Goal: Register for event/course

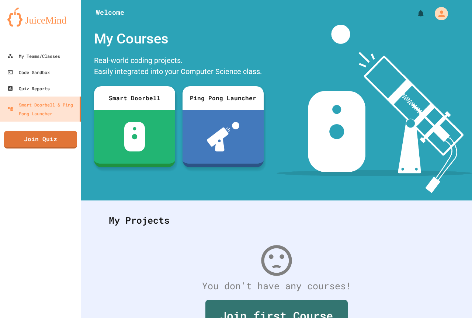
drag, startPoint x: 11, startPoint y: 123, endPoint x: 8, endPoint y: 128, distance: 6.1
click at [8, 125] on div "My Teams/Classes Code Sandbox Quiz Reports Smart Doorbell & Ping Pong Launcher …" at bounding box center [40, 159] width 81 height 318
click at [15, 139] on link "Join Quiz" at bounding box center [40, 139] width 71 height 18
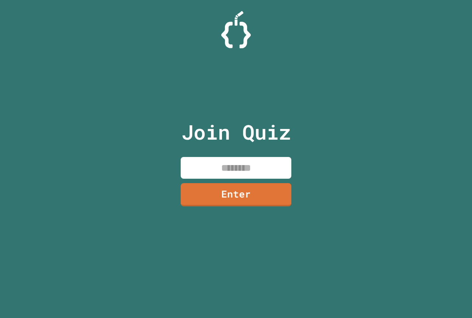
click at [198, 158] on input at bounding box center [236, 168] width 111 height 22
paste input "********"
click at [238, 165] on input "********" at bounding box center [236, 168] width 111 height 22
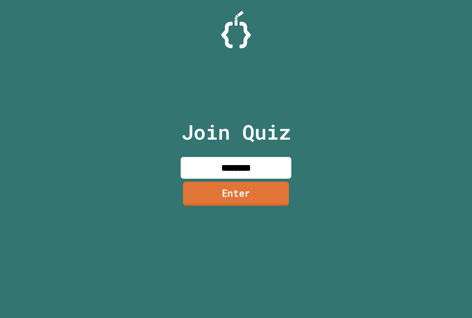
type input "********"
click at [231, 186] on link "Enter" at bounding box center [236, 194] width 106 height 24
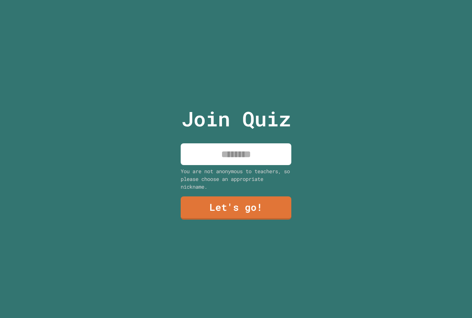
click at [228, 152] on input at bounding box center [236, 155] width 111 height 22
type input "***"
click at [208, 202] on link "Let's go!" at bounding box center [236, 208] width 112 height 24
drag, startPoint x: 208, startPoint y: 202, endPoint x: 256, endPoint y: 209, distance: 48.8
click at [236, 0] on div at bounding box center [236, 0] width 0 height 0
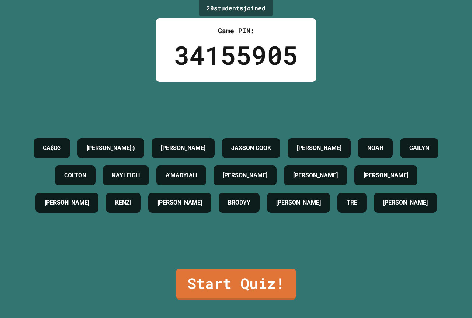
click at [214, 262] on div "CA$D3 BRAYLYN;) [PERSON_NAME] JAXSON [PERSON_NAME] [PERSON_NAME] [PERSON_NAME] …" at bounding box center [235, 175] width 435 height 187
click at [214, 263] on div "CA$D3 BRAYLYN;) [PERSON_NAME] JAXSON [PERSON_NAME] [PERSON_NAME] [PERSON_NAME] …" at bounding box center [235, 175] width 435 height 187
click at [214, 264] on div "20 student s joined Game PIN: 34155905 CA$D3 BRAYLYN;) [PERSON_NAME] JAXSON [PE…" at bounding box center [236, 159] width 472 height 318
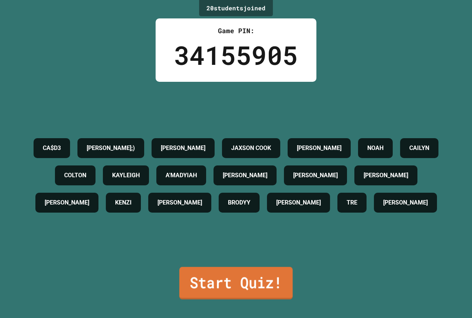
click at [228, 283] on link "Start Quiz!" at bounding box center [235, 283] width 113 height 32
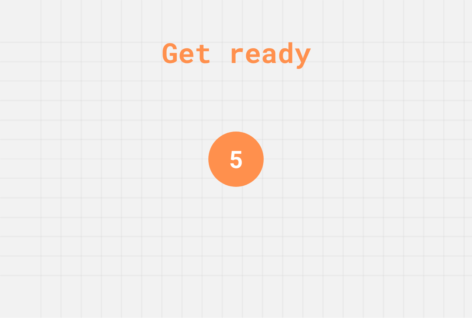
click at [270, 244] on div "Get ready 5" at bounding box center [236, 159] width 472 height 318
drag, startPoint x: 270, startPoint y: 244, endPoint x: 275, endPoint y: 252, distance: 9.4
click at [275, 252] on div "Get ready 4" at bounding box center [236, 159] width 472 height 318
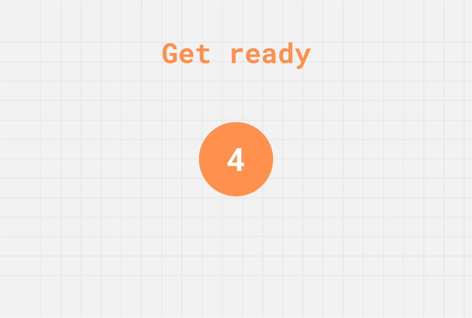
drag, startPoint x: 275, startPoint y: 253, endPoint x: 252, endPoint y: 246, distance: 23.3
click at [272, 255] on div "Get ready 4" at bounding box center [236, 159] width 472 height 318
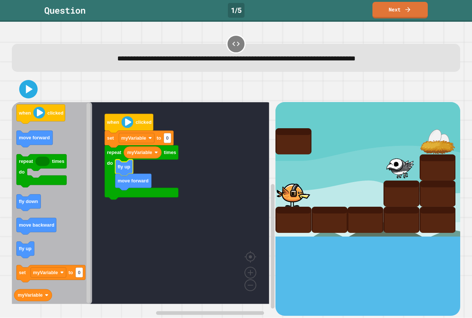
click at [213, 177] on rect "Blockly Workspace" at bounding box center [141, 203] width 258 height 202
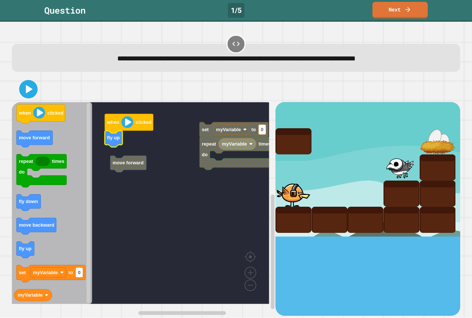
click at [120, 158] on rect "Blockly Workspace" at bounding box center [141, 203] width 258 height 202
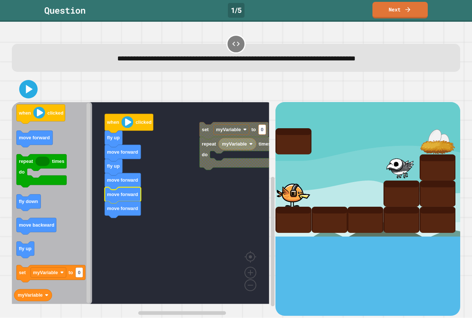
click at [31, 88] on icon at bounding box center [28, 89] width 15 height 15
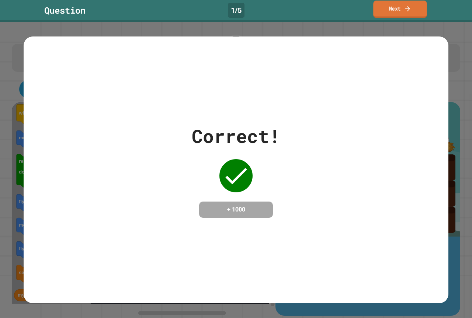
click at [403, 8] on link "Next" at bounding box center [400, 9] width 54 height 17
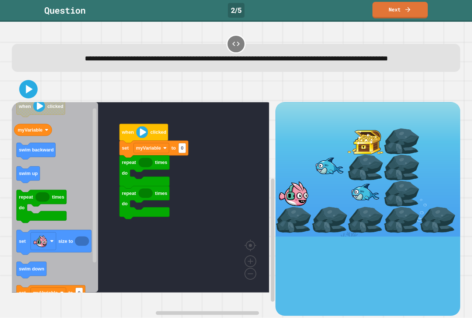
click at [68, 192] on icon "when clicked myVariable swim backward swim up repeat times do set size to swim …" at bounding box center [55, 197] width 86 height 191
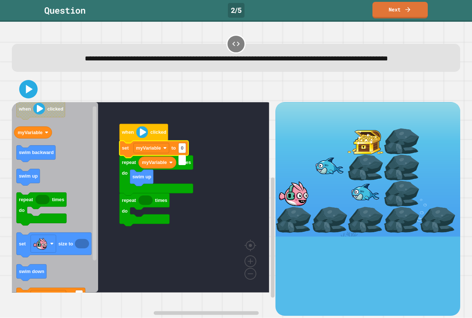
type input "*"
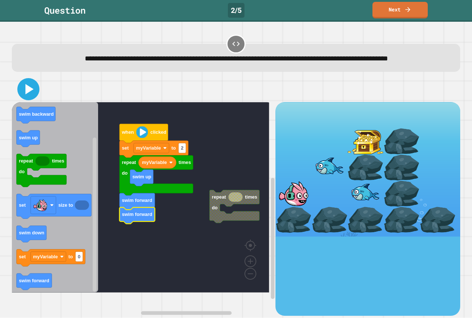
click at [27, 94] on icon at bounding box center [29, 89] width 8 height 10
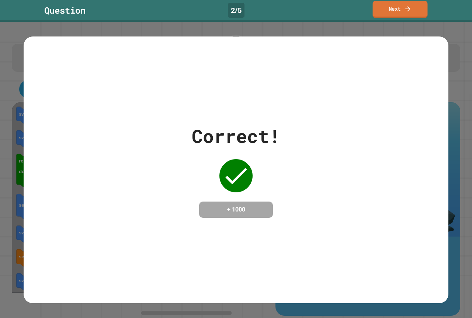
click at [388, 11] on link "Next" at bounding box center [400, 9] width 55 height 17
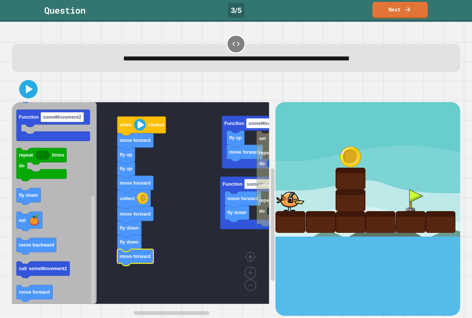
click at [40, 100] on div at bounding box center [236, 89] width 449 height 26
drag, startPoint x: 35, startPoint y: 97, endPoint x: 28, endPoint y: 96, distance: 7.1
click at [29, 97] on div at bounding box center [236, 89] width 449 height 26
click at [26, 95] on icon at bounding box center [28, 89] width 15 height 15
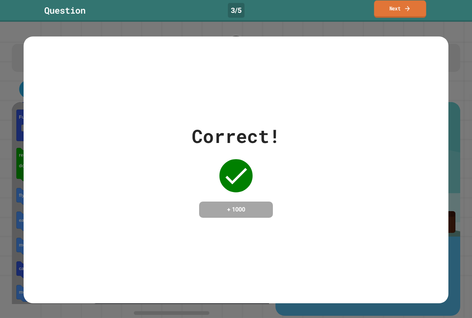
drag, startPoint x: 404, startPoint y: 7, endPoint x: 406, endPoint y: 11, distance: 4.5
click at [406, 11] on icon at bounding box center [407, 8] width 7 height 8
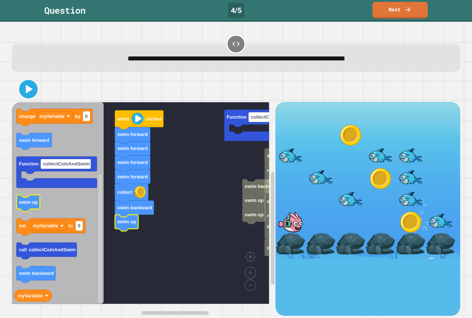
drag, startPoint x: 11, startPoint y: 198, endPoint x: 39, endPoint y: 208, distance: 29.9
click at [39, 208] on div "Function collectCoinAndSwim collect repeat times do change myVariable by 0 repe…" at bounding box center [237, 196] width 454 height 244
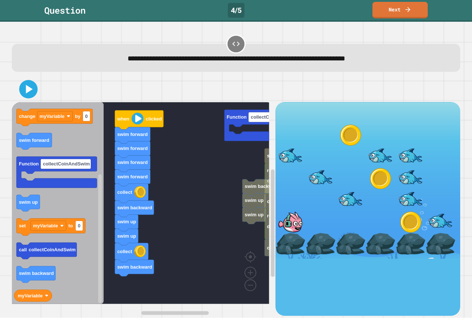
click at [40, 207] on icon "when clicked swim down repeat times do collect change myVariable by 0 swim forw…" at bounding box center [58, 203] width 92 height 202
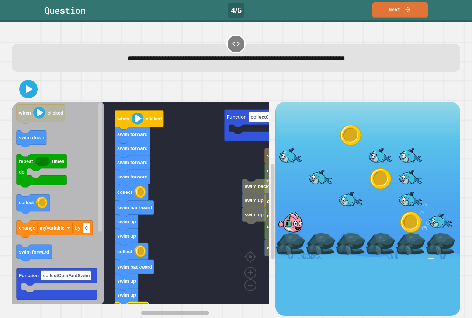
click at [120, 306] on div "Function collectCoinAndSwim collect repeat times do change myVariable by 0 repe…" at bounding box center [237, 196] width 454 height 244
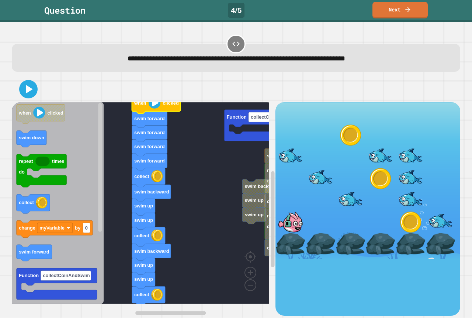
click at [30, 100] on div at bounding box center [236, 89] width 449 height 26
click at [30, 99] on div at bounding box center [236, 89] width 449 height 26
click at [26, 94] on icon at bounding box center [28, 89] width 15 height 15
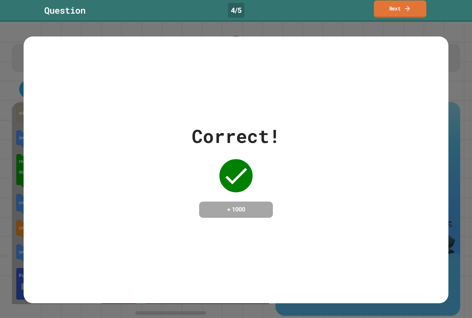
click at [394, 8] on link "Next" at bounding box center [400, 8] width 52 height 17
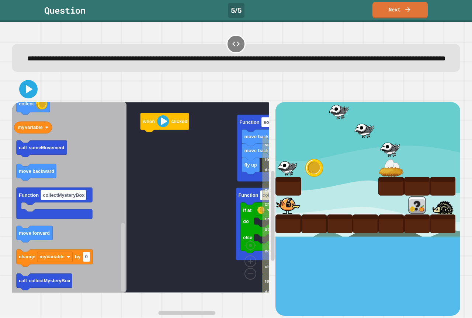
click at [88, 208] on icon "when clicked change costume to fly up eat set size to set myVariable to 0 Funct…" at bounding box center [69, 197] width 115 height 191
click at [39, 245] on icon "when clicked change costume to fly up eat set size to set myVariable to 0 Funct…" at bounding box center [69, 197] width 115 height 191
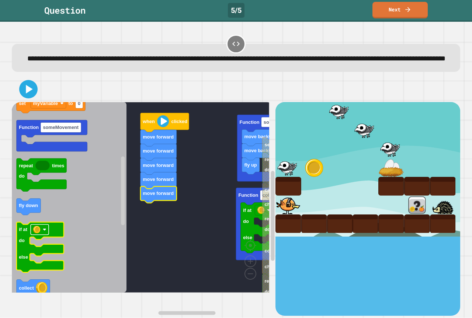
click at [38, 234] on image "Blockly Workspace" at bounding box center [36, 230] width 7 height 7
click at [20, 233] on text "if at" at bounding box center [23, 230] width 8 height 6
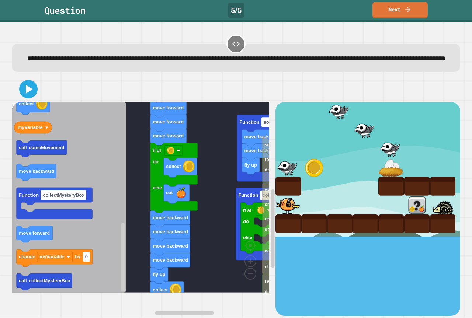
click at [178, 132] on g "Function someMovement fly up move backward move backward if at do else Function…" at bounding box center [175, 185] width 327 height 259
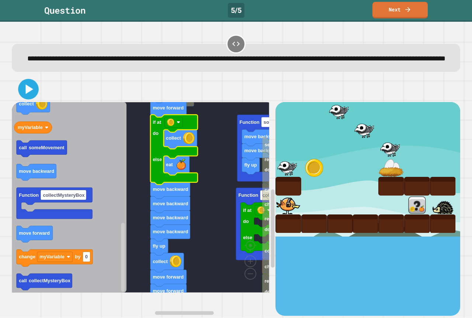
drag, startPoint x: 36, startPoint y: 105, endPoint x: 25, endPoint y: 106, distance: 10.8
click at [32, 98] on icon at bounding box center [28, 89] width 17 height 17
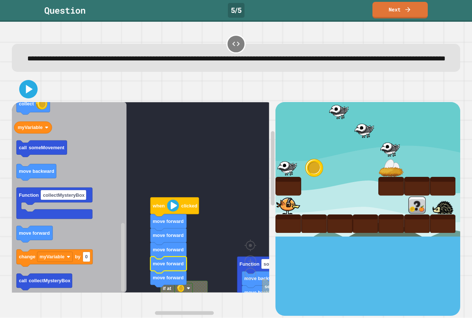
click at [190, 293] on rect "Blockly Workspace" at bounding box center [141, 197] width 258 height 191
click at [17, 96] on div at bounding box center [236, 89] width 449 height 26
drag, startPoint x: 23, startPoint y: 97, endPoint x: 23, endPoint y: 101, distance: 3.7
click at [23, 97] on icon at bounding box center [28, 89] width 15 height 15
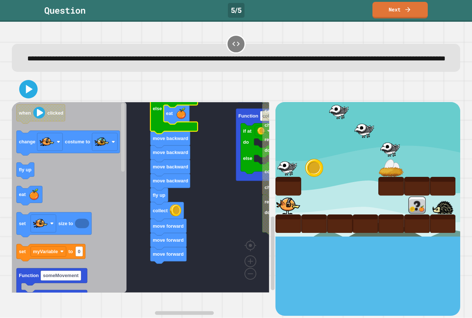
click at [33, 181] on icon "when clicked change costume to fly up eat set size to set myVariable to 0 Funct…" at bounding box center [69, 197] width 115 height 191
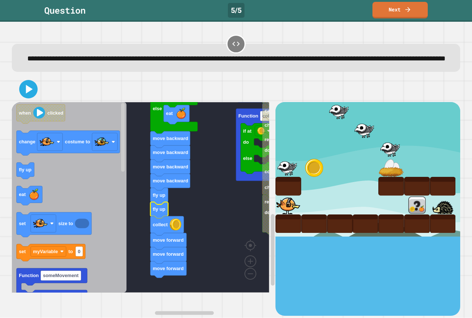
drag, startPoint x: 14, startPoint y: 99, endPoint x: 18, endPoint y: 97, distance: 4.2
click at [18, 97] on div at bounding box center [236, 89] width 449 height 26
click at [29, 96] on icon at bounding box center [28, 89] width 15 height 15
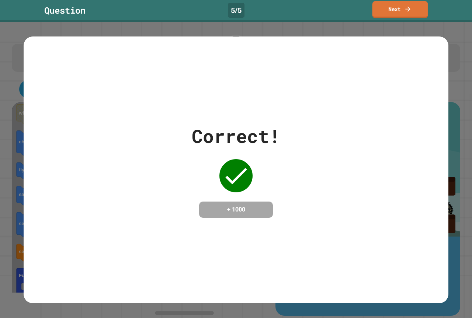
click at [394, 16] on link "Next" at bounding box center [401, 9] width 56 height 17
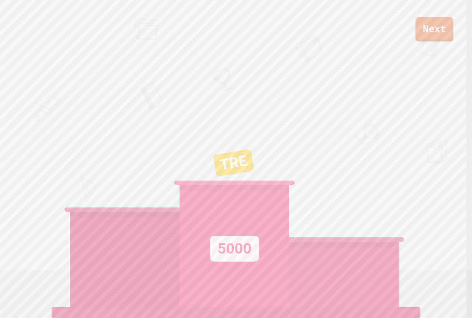
click at [429, 34] on link "Next" at bounding box center [435, 29] width 38 height 24
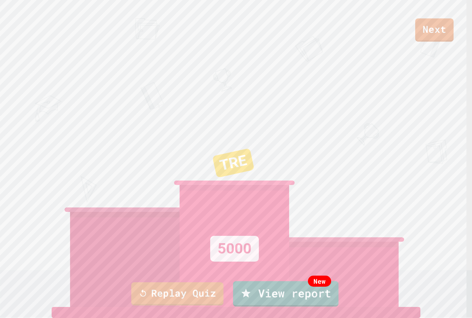
drag, startPoint x: 432, startPoint y: 36, endPoint x: 428, endPoint y: 33, distance: 5.0
